Goal: Task Accomplishment & Management: Use online tool/utility

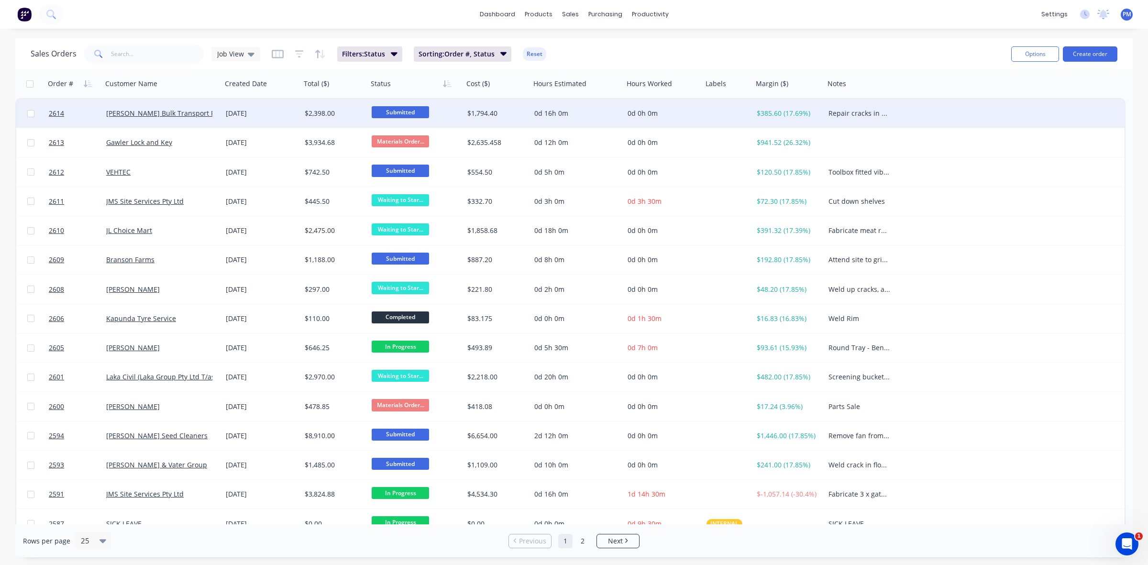
click at [390, 109] on span "Submitted" at bounding box center [400, 112] width 57 height 12
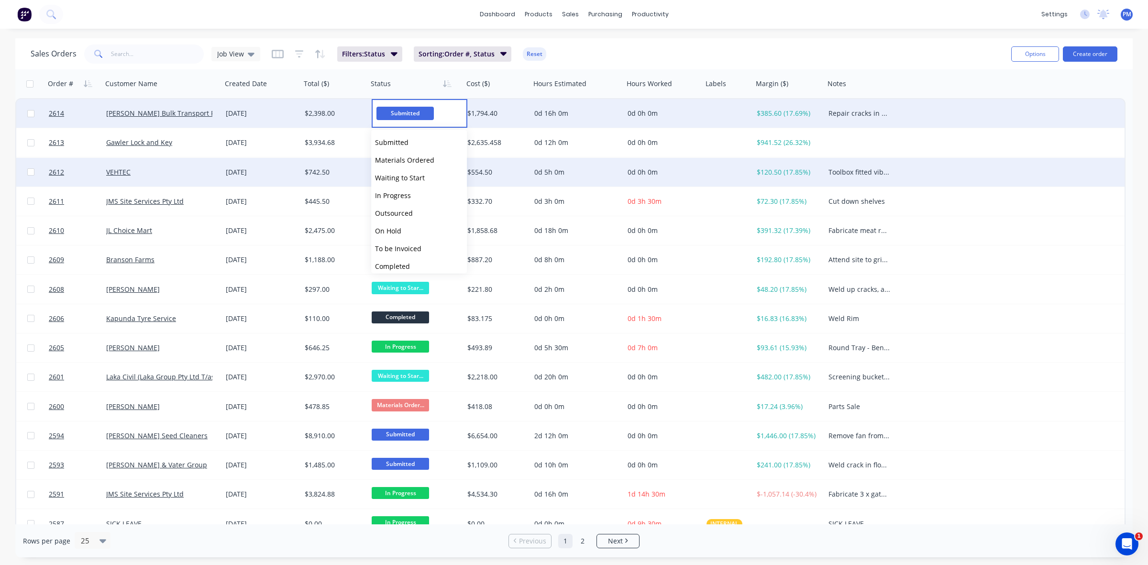
click at [397, 177] on span "Waiting to Start" at bounding box center [400, 177] width 50 height 9
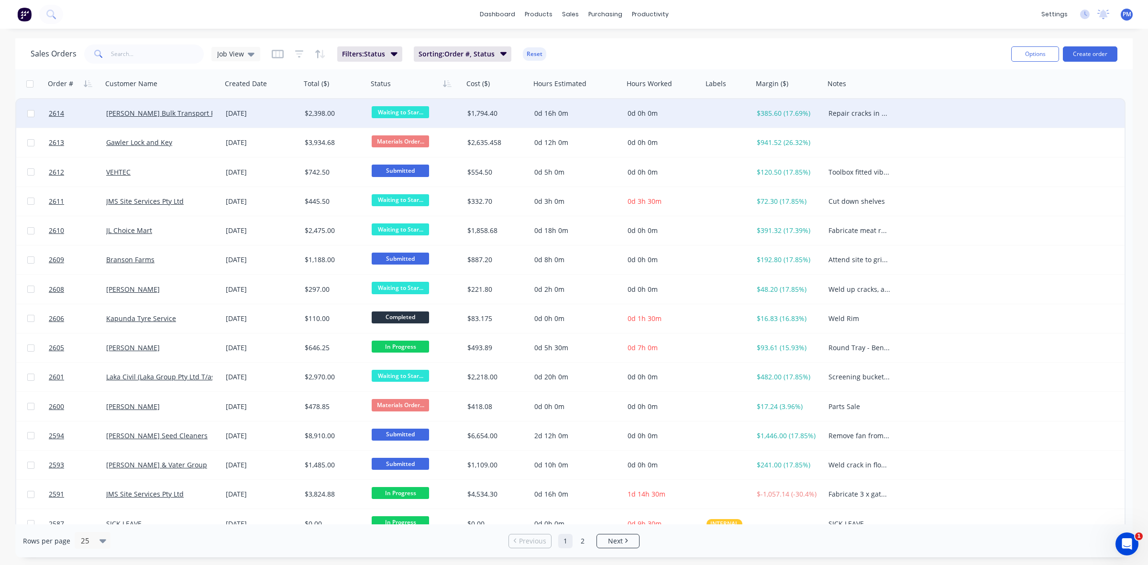
click at [282, 114] on div "[DATE]" at bounding box center [261, 114] width 71 height 10
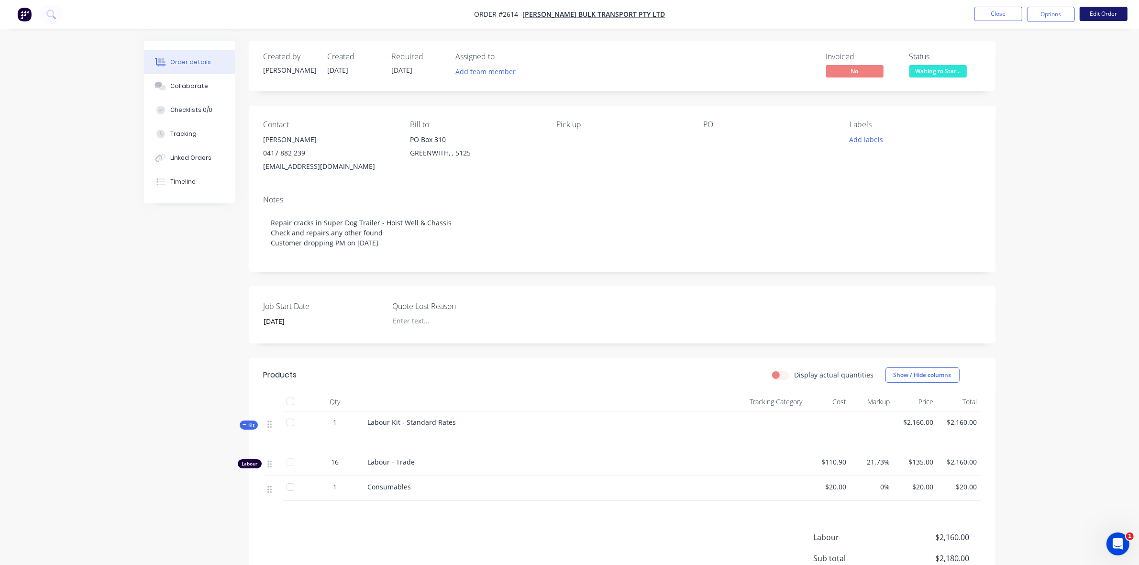
click at [1115, 12] on button "Edit Order" at bounding box center [1103, 14] width 48 height 14
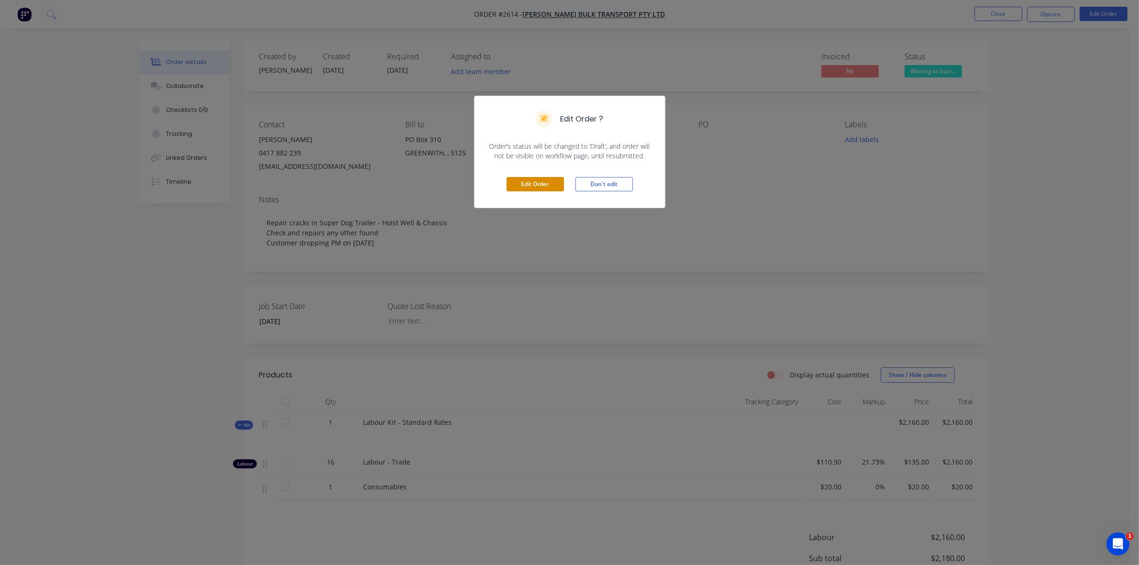
click at [551, 185] on button "Edit Order" at bounding box center [534, 184] width 57 height 14
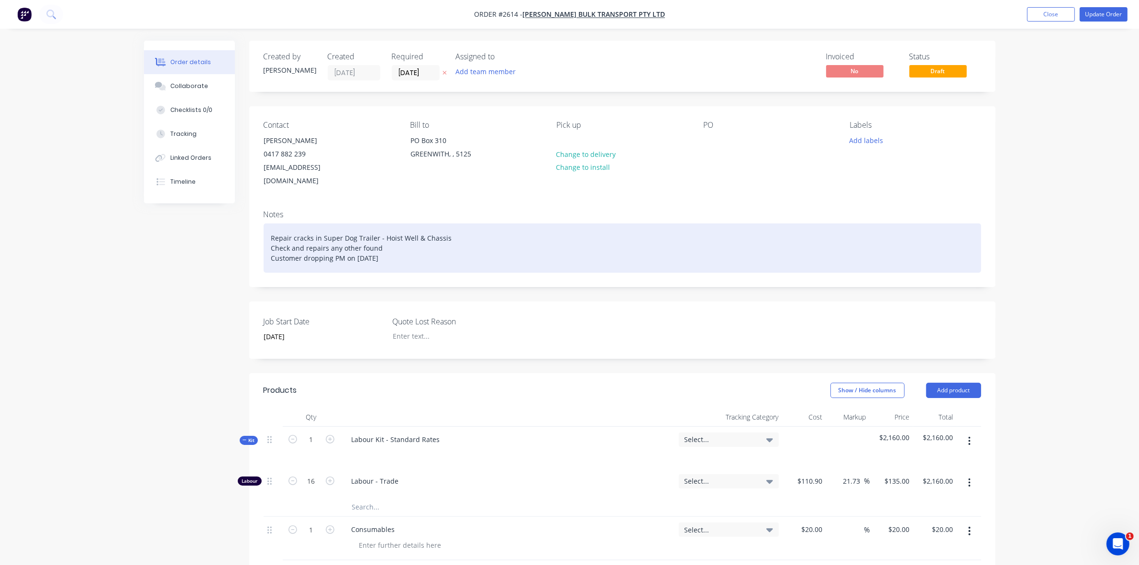
click at [420, 223] on div "Repair cracks in Super Dog Trailer - Hoist Well & Chassis Check and repairs any…" at bounding box center [622, 247] width 717 height 49
click at [462, 226] on div "Repair cracks in Super Dog Trailer - Hoist Well & Rear Chassis Check and repair…" at bounding box center [622, 247] width 717 height 49
click at [495, 223] on div "Repair cracks in Super Dog Trailer - Hoist Well & Rear Chassis / Axle conection…" at bounding box center [622, 247] width 717 height 49
click at [563, 227] on div "Repair cracks in Super Dog Trailer - Hoist Well & Rear Chassis / Axle connectio…" at bounding box center [622, 247] width 717 height 49
click at [329, 235] on div "Repair cracks in Super Dog Trailer - Hoist Well & Rear Chassis / Axle connectio…" at bounding box center [622, 247] width 717 height 49
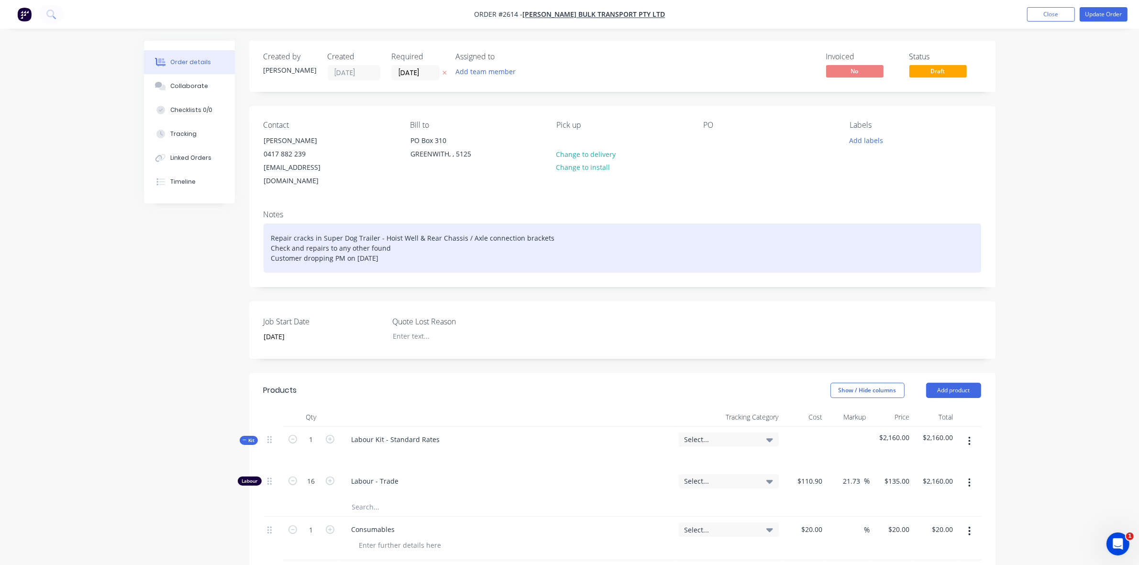
click at [368, 232] on div "Repair cracks in Super Dog Trailer - Hoist Well & Rear Chassis / Axle connectio…" at bounding box center [622, 247] width 717 height 49
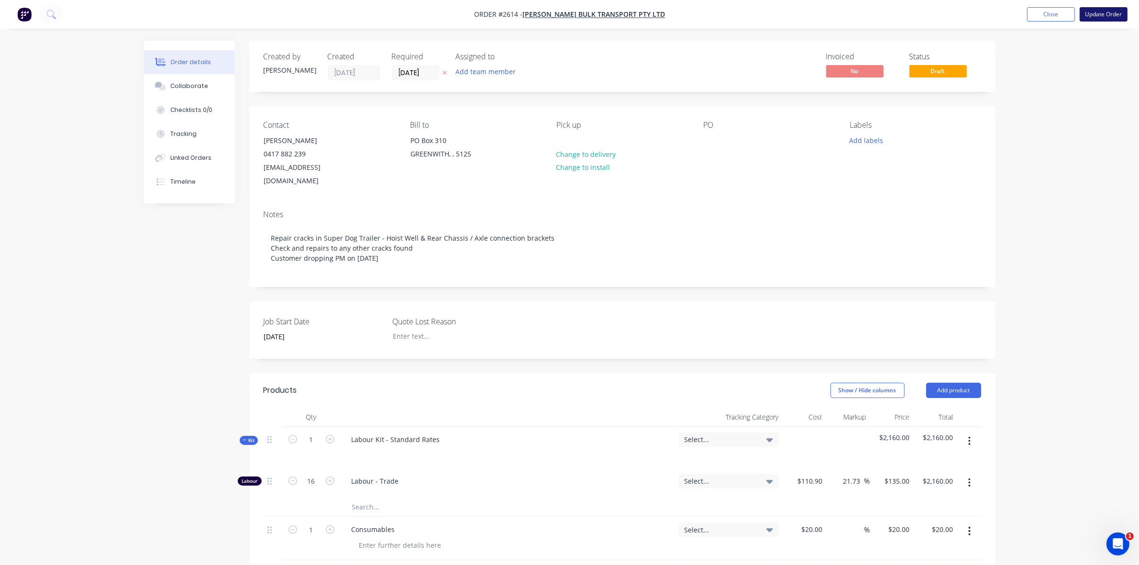
click at [1106, 13] on button "Update Order" at bounding box center [1103, 14] width 48 height 14
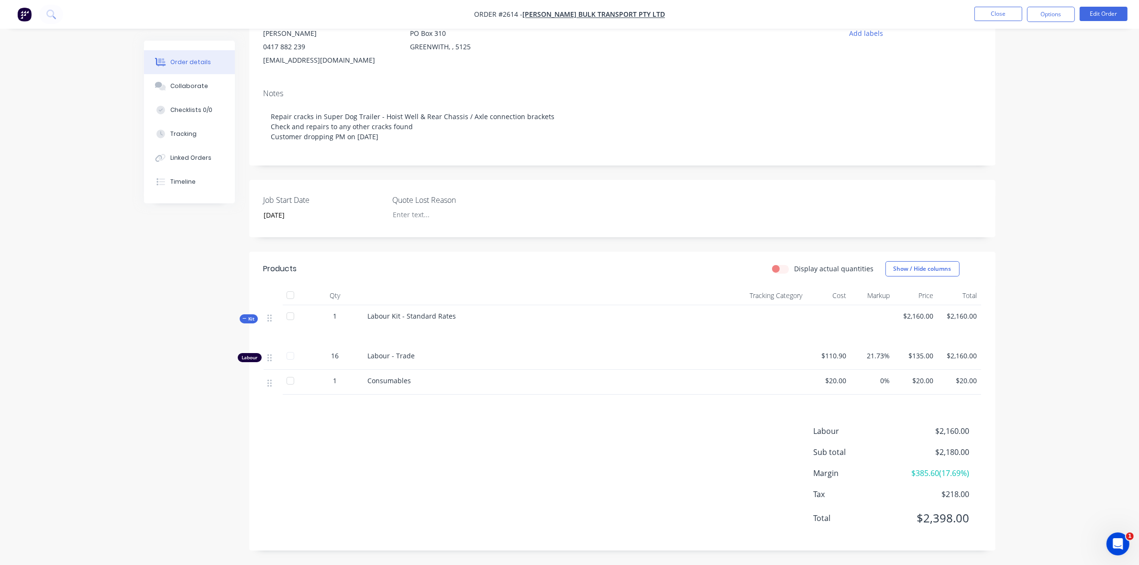
scroll to position [118, 0]
click at [1104, 13] on button "Edit Order" at bounding box center [1103, 14] width 48 height 14
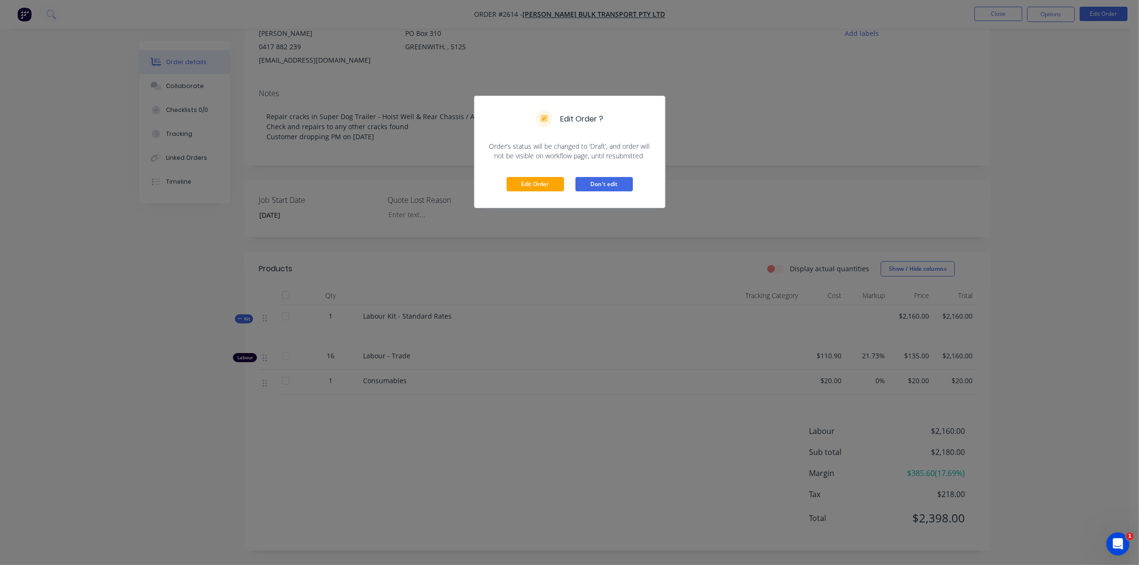
click at [610, 183] on button "Don't edit" at bounding box center [603, 184] width 57 height 14
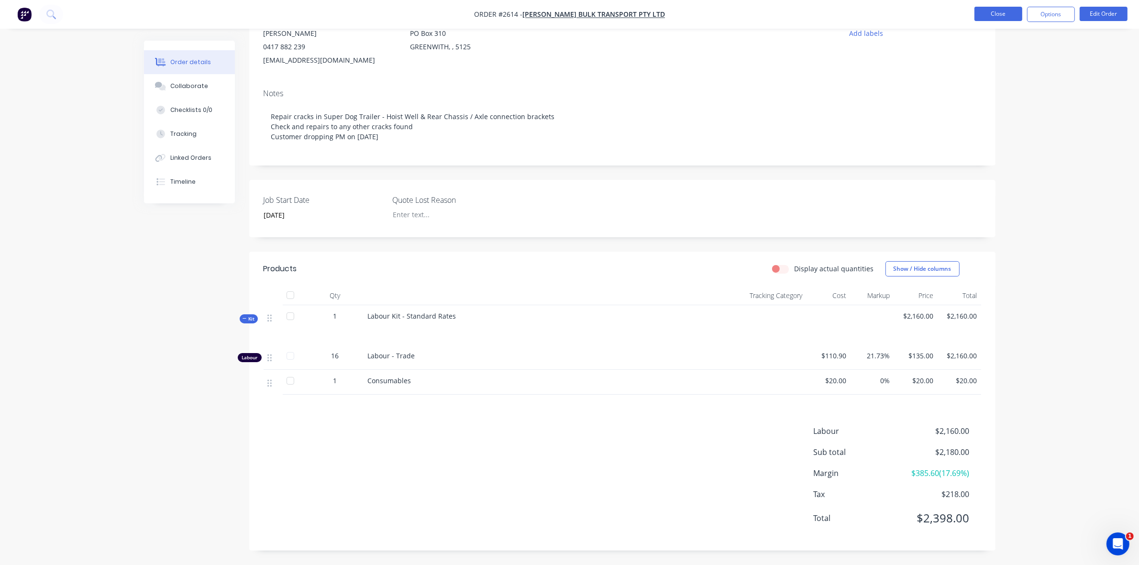
click at [995, 14] on button "Close" at bounding box center [998, 14] width 48 height 14
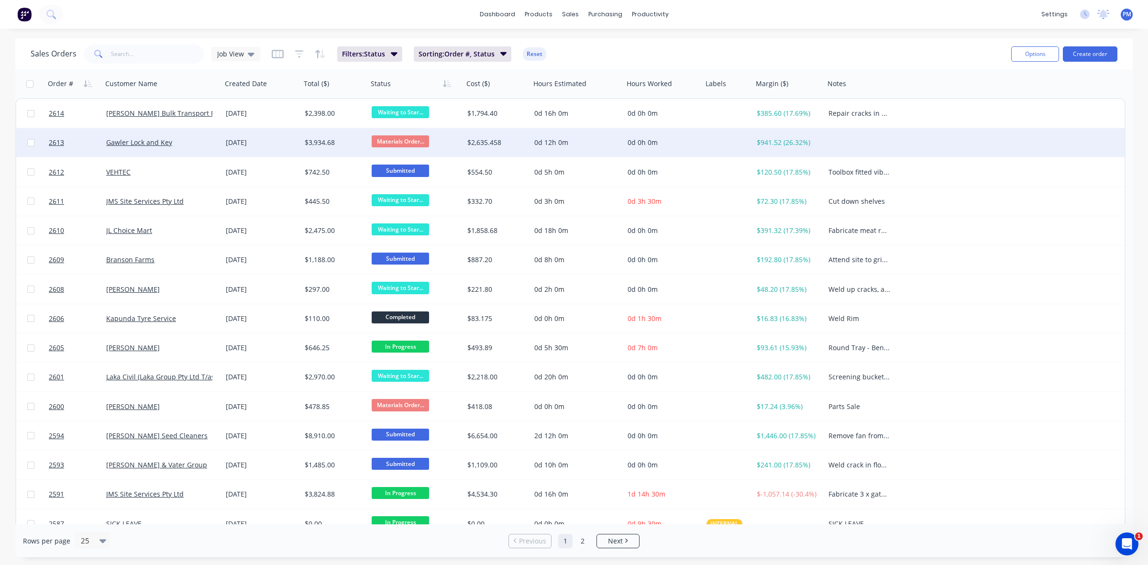
click at [177, 140] on div "Gawler Lock and Key" at bounding box center [159, 143] width 106 height 10
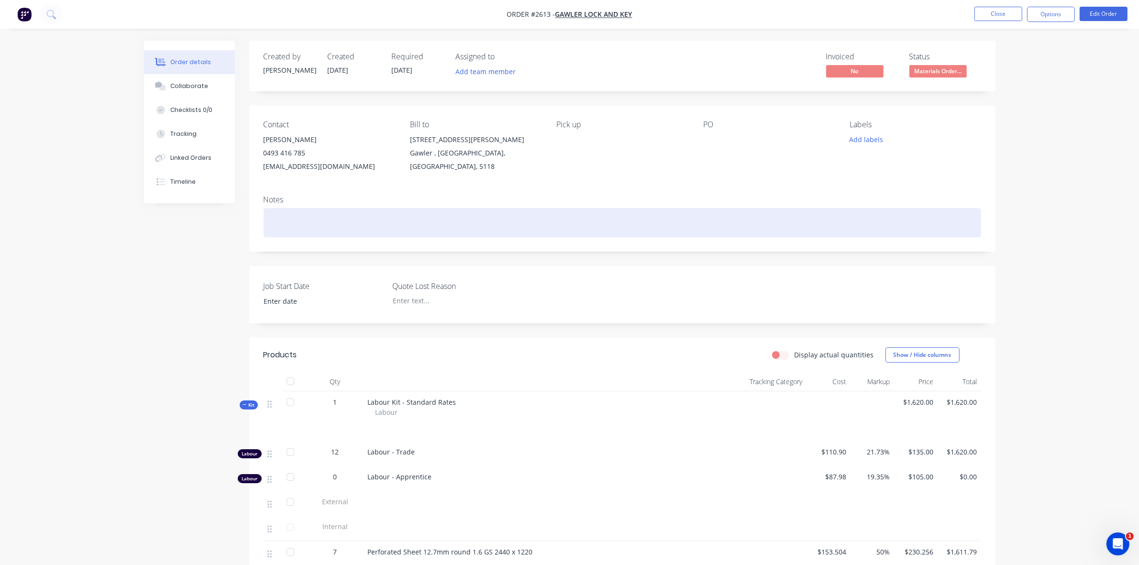
click at [301, 214] on div at bounding box center [622, 222] width 717 height 29
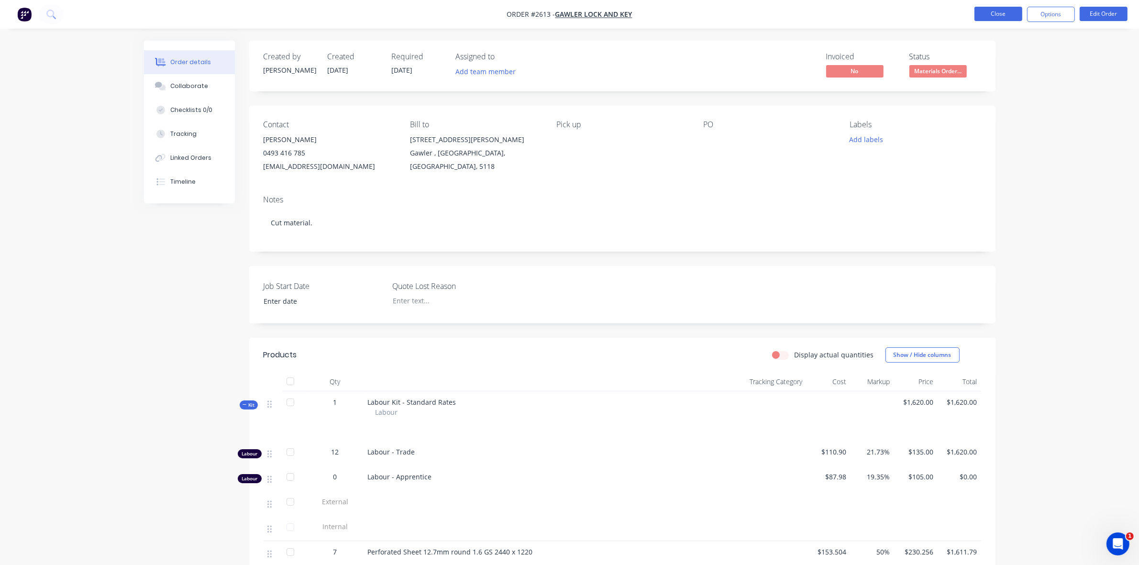
click at [1002, 15] on button "Close" at bounding box center [998, 14] width 48 height 14
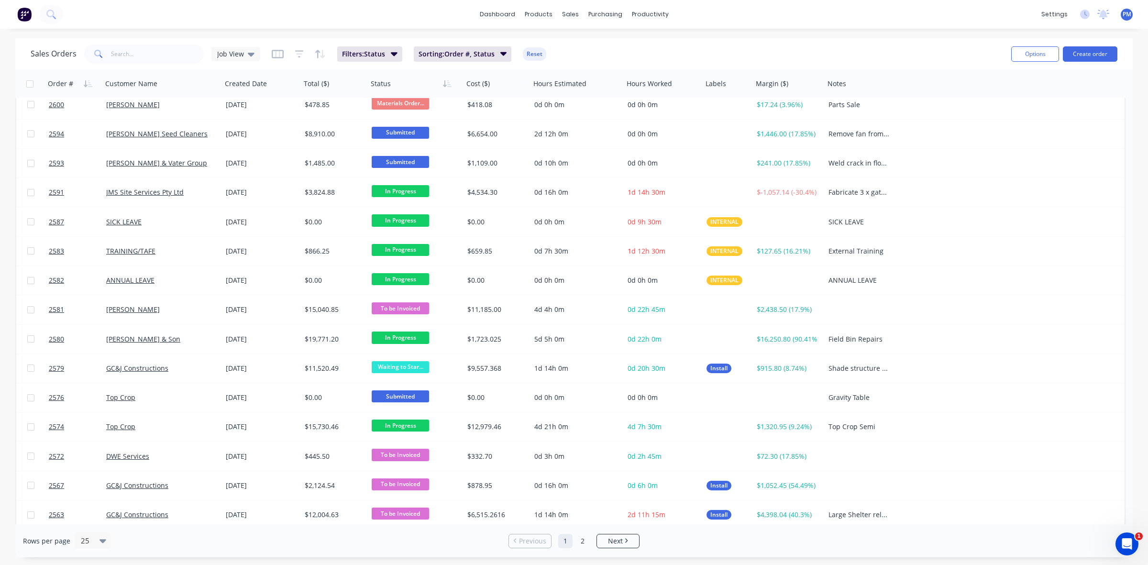
scroll to position [306, 0]
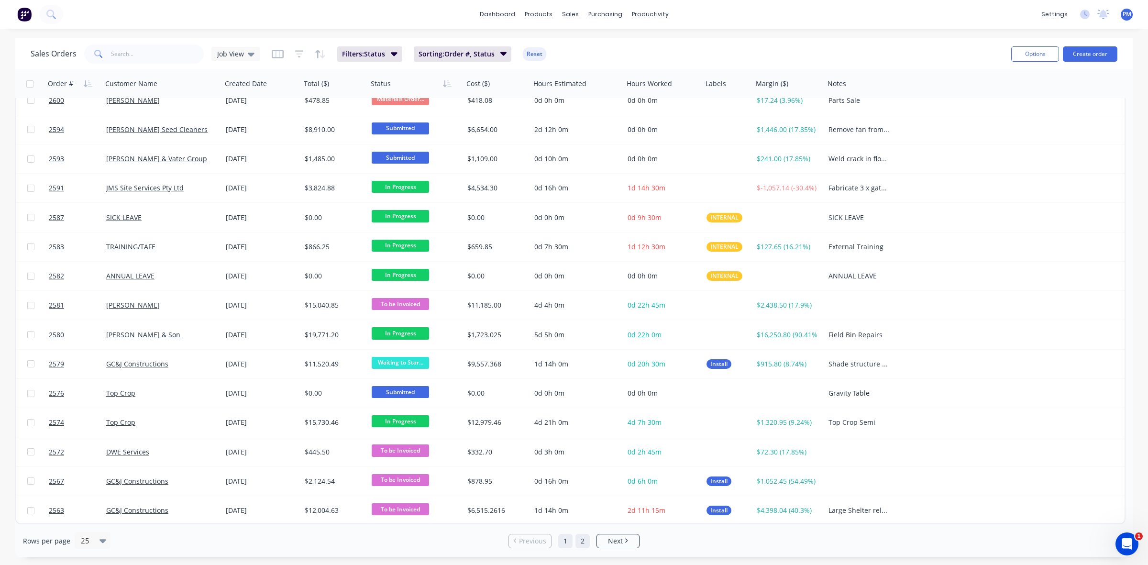
click at [582, 542] on link "2" at bounding box center [582, 541] width 14 height 14
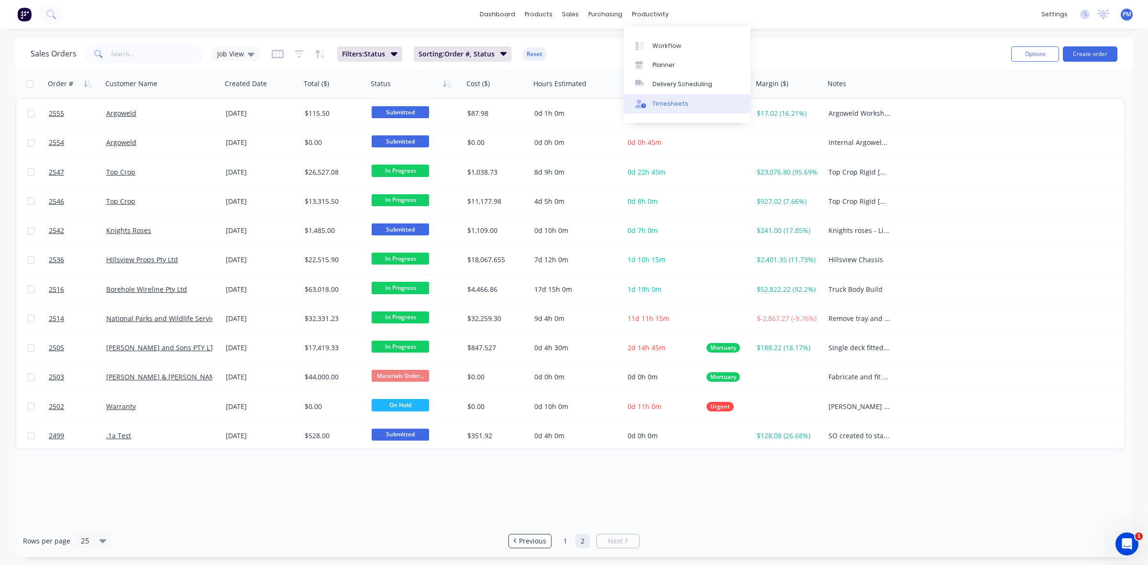
click at [664, 101] on div "Timesheets" at bounding box center [670, 103] width 36 height 9
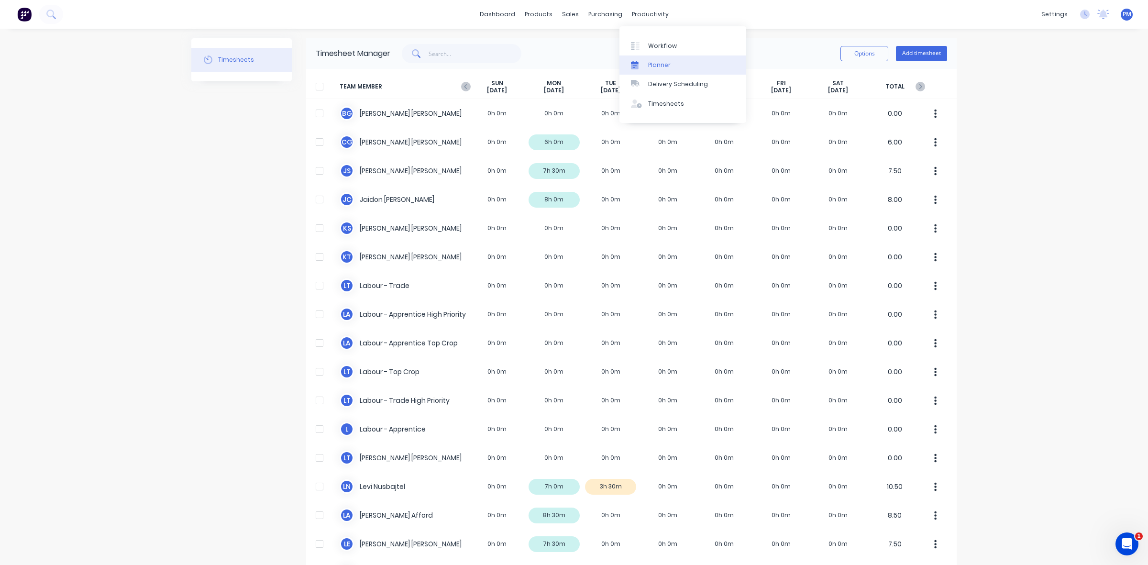
click at [660, 66] on div "Planner" at bounding box center [659, 65] width 22 height 9
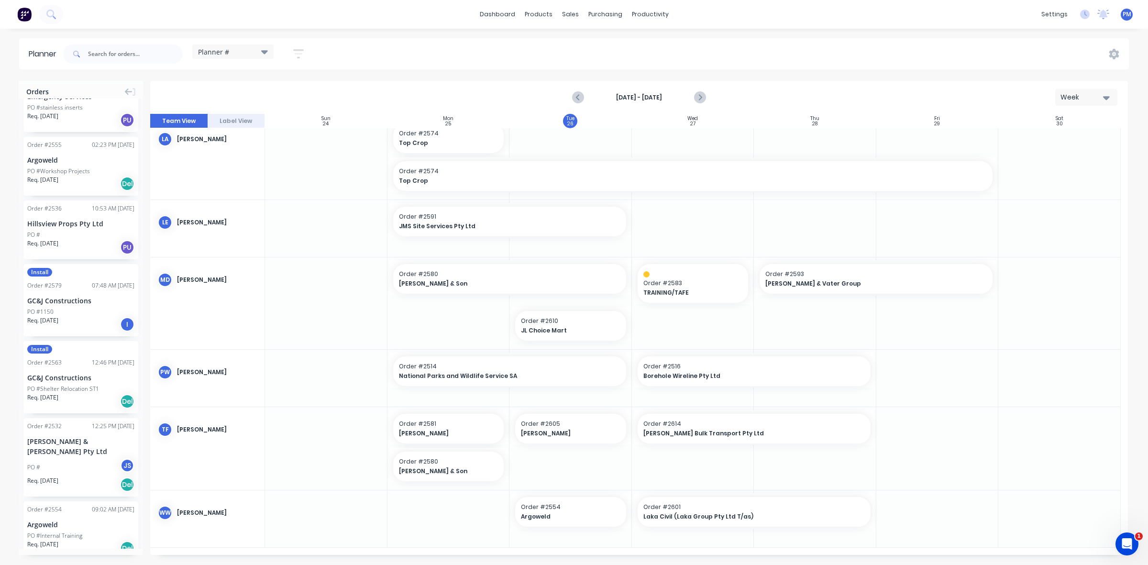
scroll to position [930, 0]
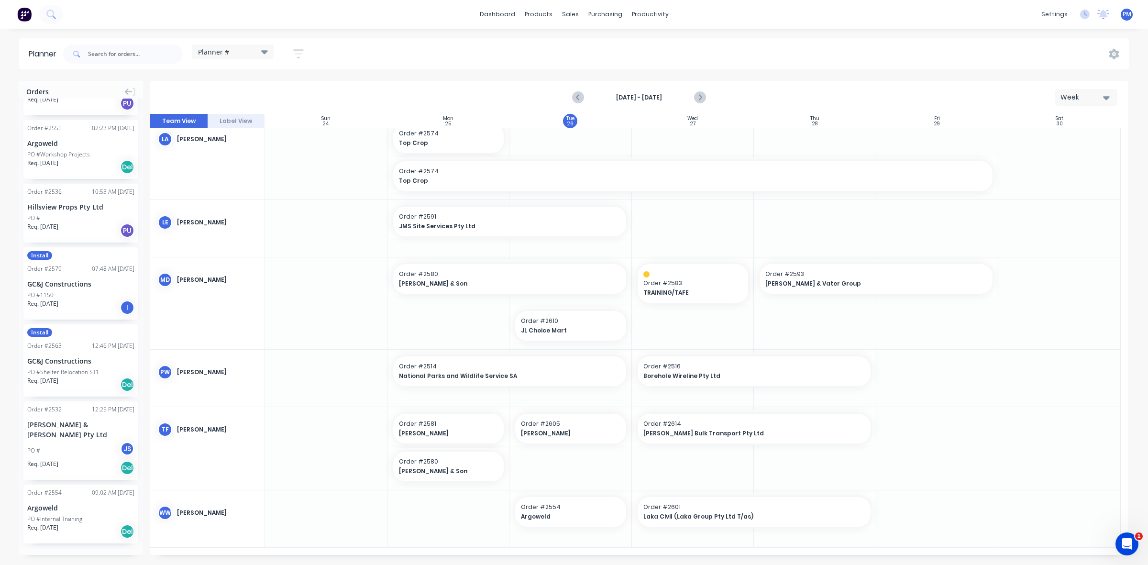
click at [63, 555] on button "Load more orders" at bounding box center [80, 563] width 115 height 17
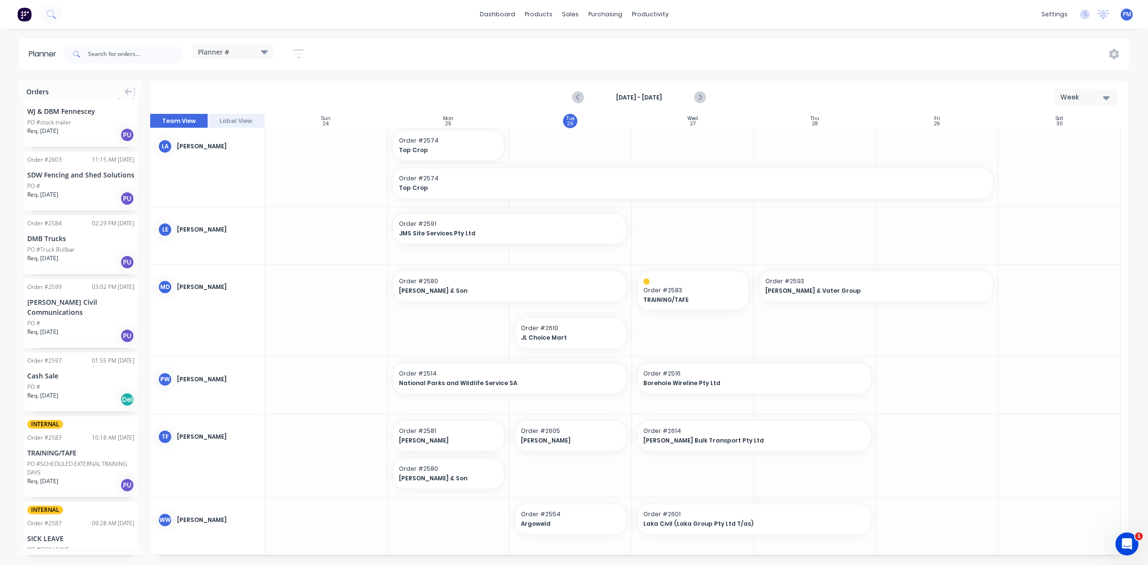
scroll to position [2206, 0]
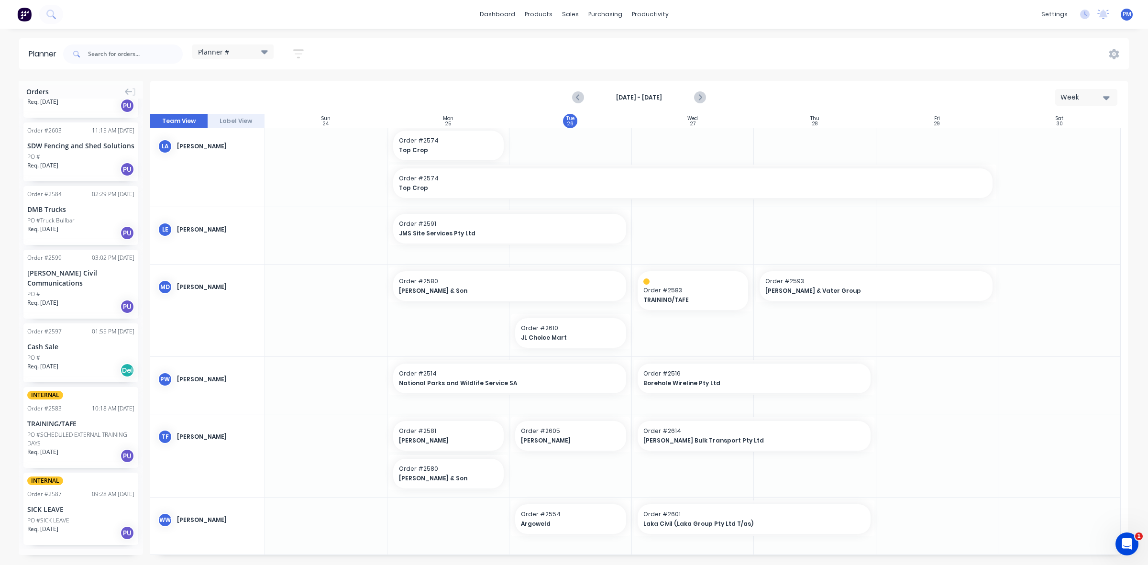
click at [77, 556] on button "Load more orders" at bounding box center [80, 564] width 115 height 17
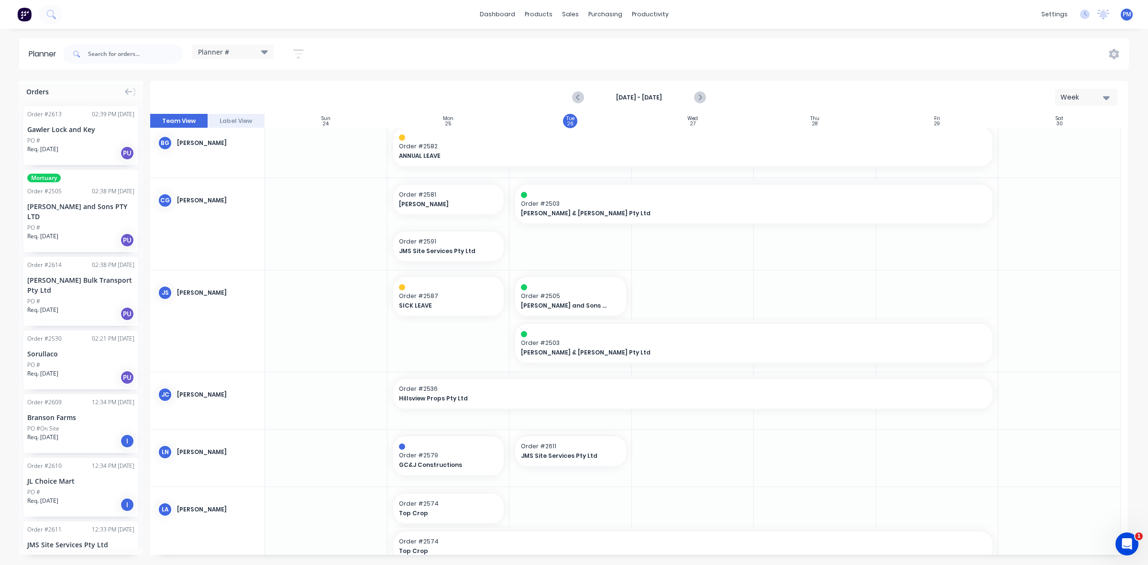
scroll to position [0, 0]
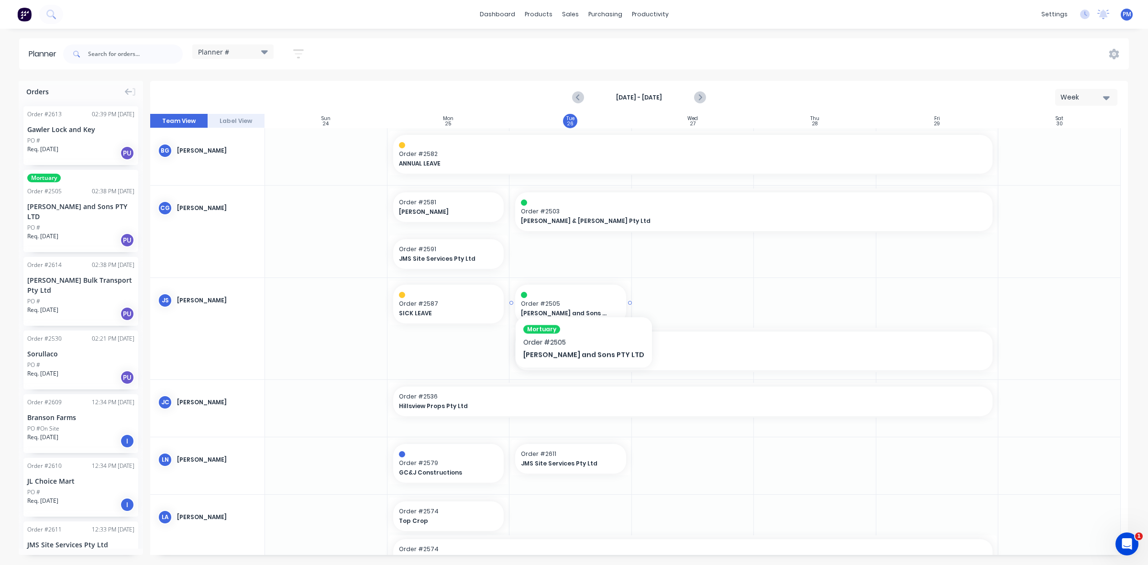
click at [575, 296] on div at bounding box center [570, 295] width 99 height 6
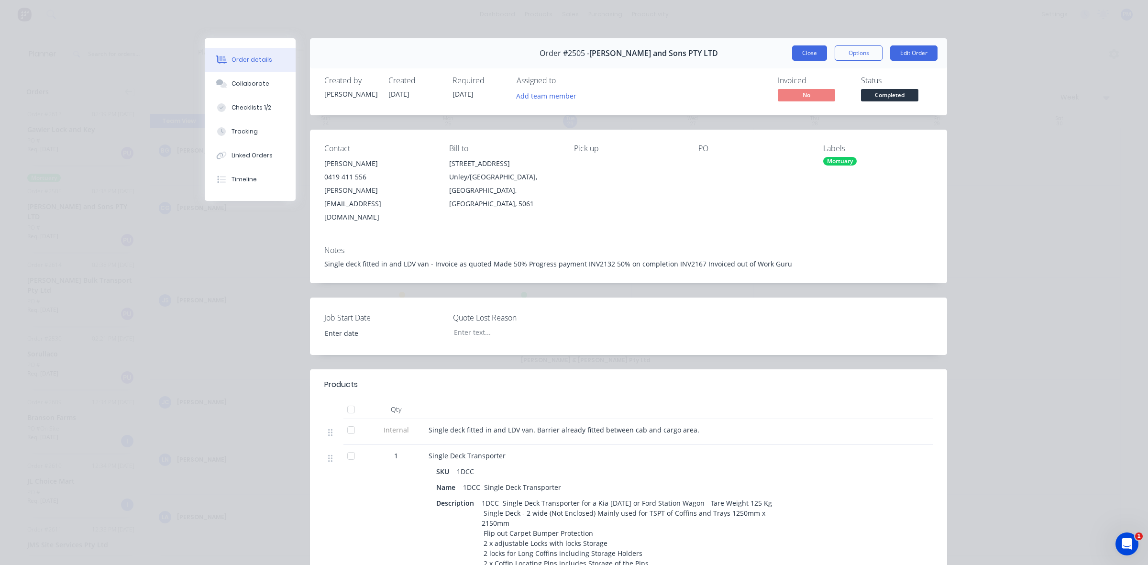
click at [813, 54] on button "Close" at bounding box center [809, 52] width 35 height 15
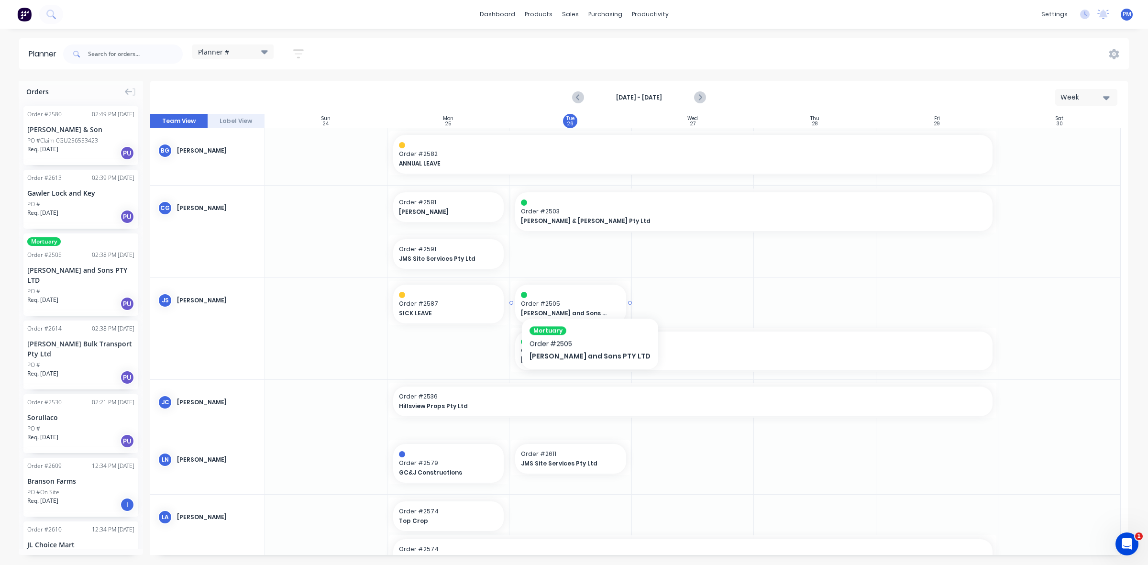
click at [582, 297] on div at bounding box center [570, 295] width 99 height 6
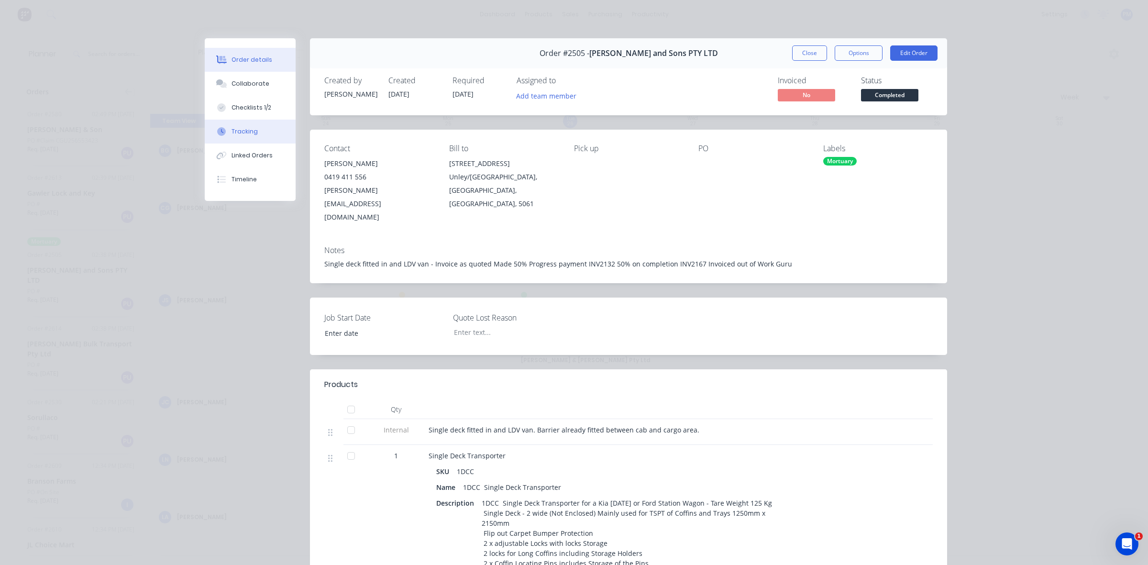
click at [250, 131] on div "Tracking" at bounding box center [244, 131] width 26 height 9
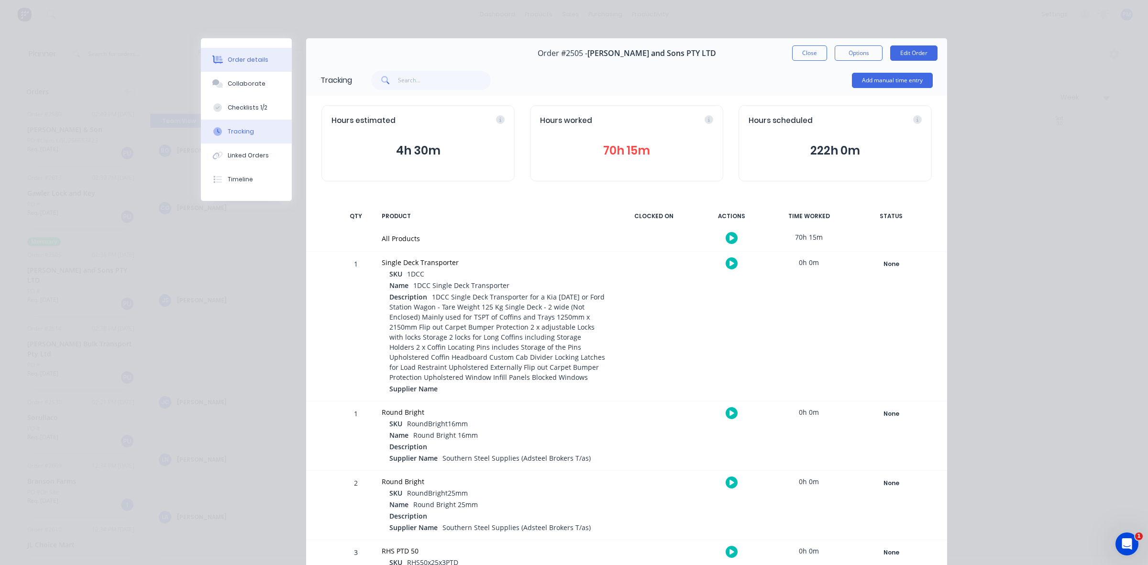
click at [242, 59] on div "Order details" at bounding box center [248, 59] width 41 height 9
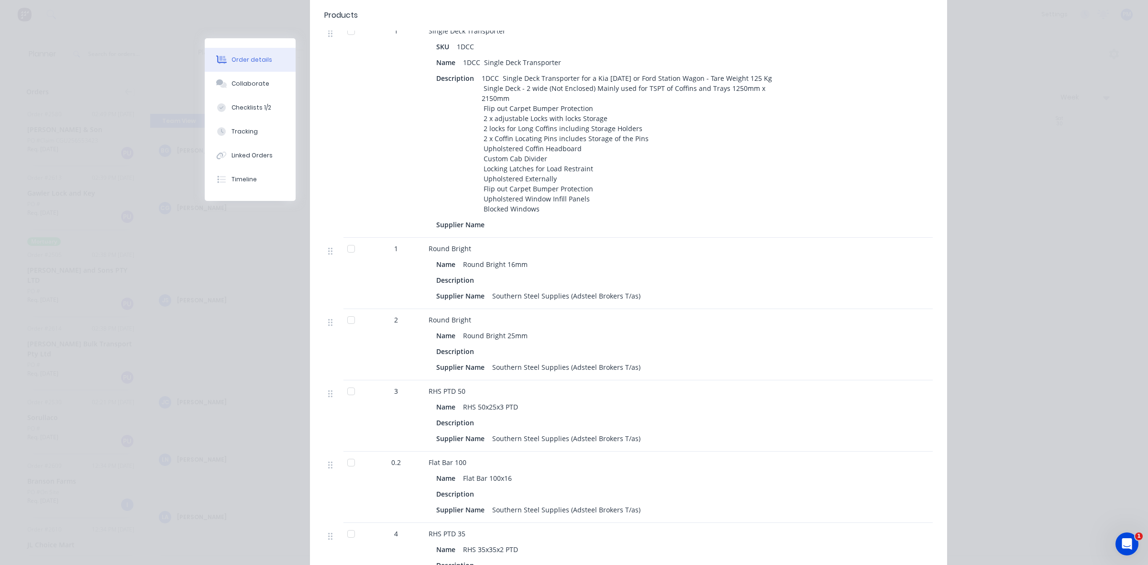
scroll to position [478, 0]
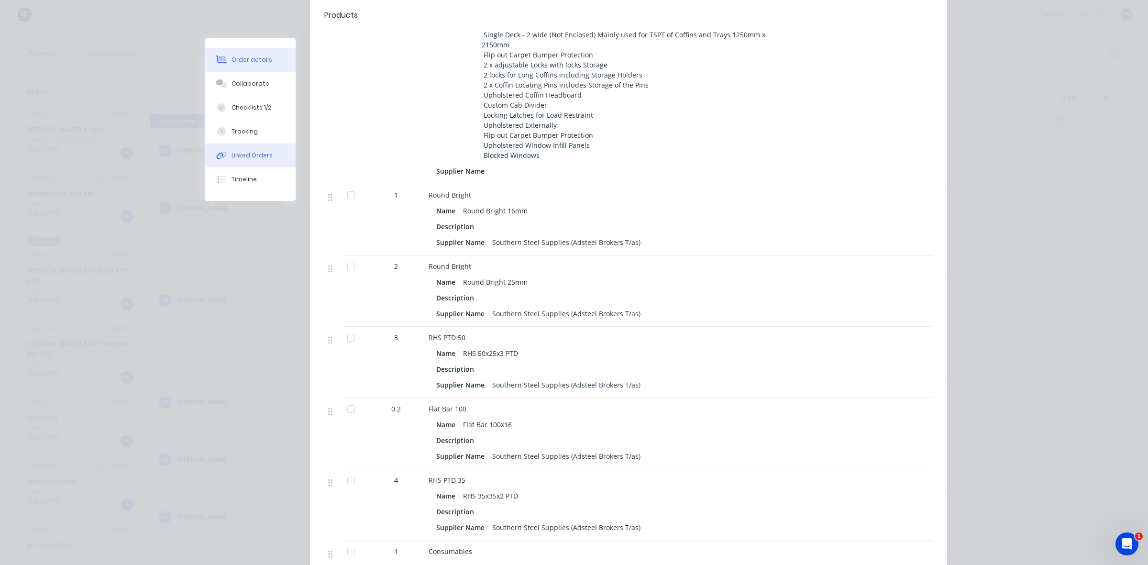
click at [259, 155] on div "Linked Orders" at bounding box center [251, 155] width 41 height 9
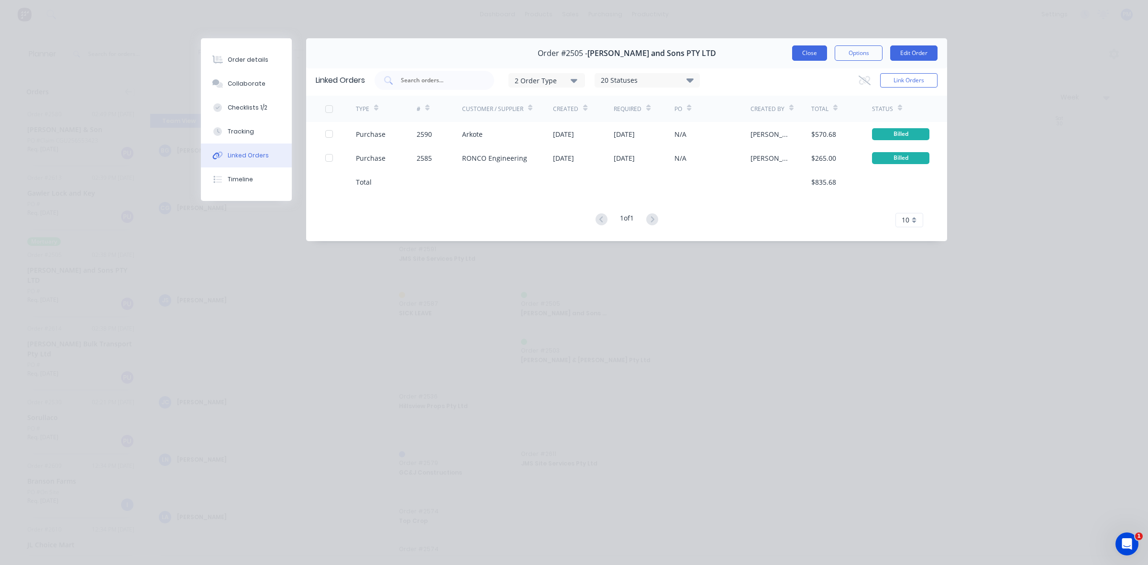
click at [800, 54] on button "Close" at bounding box center [809, 52] width 35 height 15
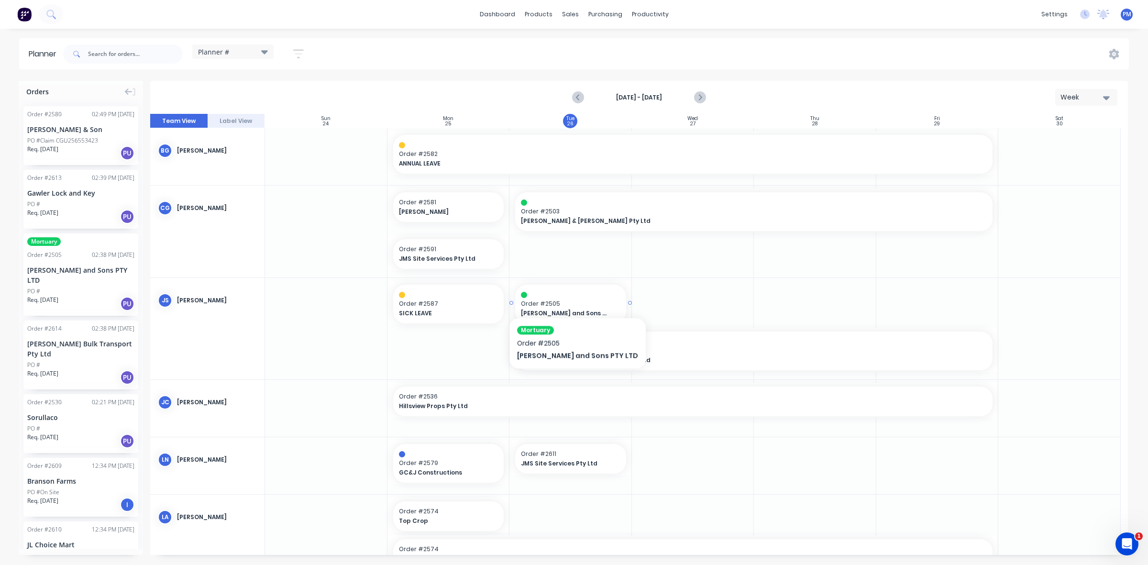
click at [569, 297] on div at bounding box center [570, 295] width 99 height 6
